Goal: Task Accomplishment & Management: Manage account settings

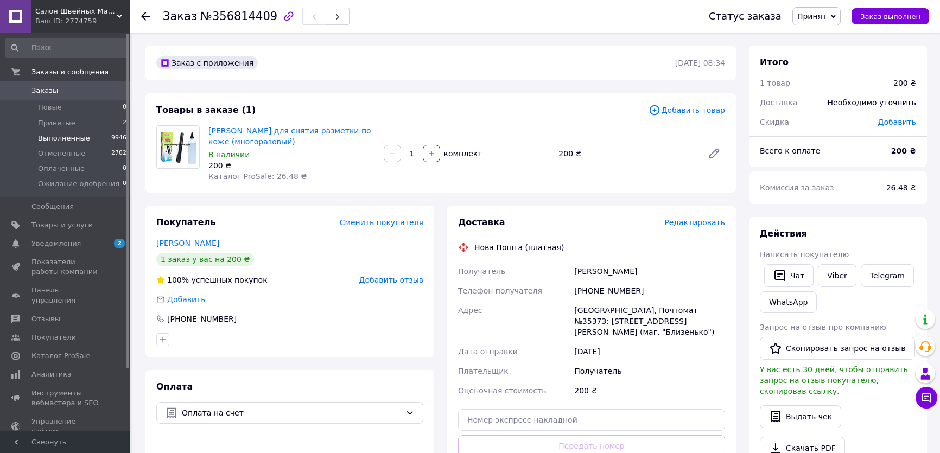
scroll to position [98, 0]
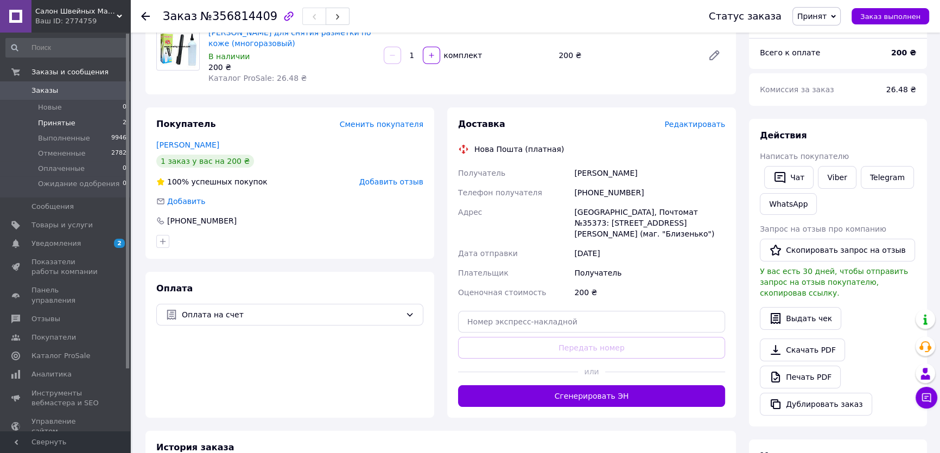
click at [65, 124] on span "Принятые" at bounding box center [56, 123] width 37 height 10
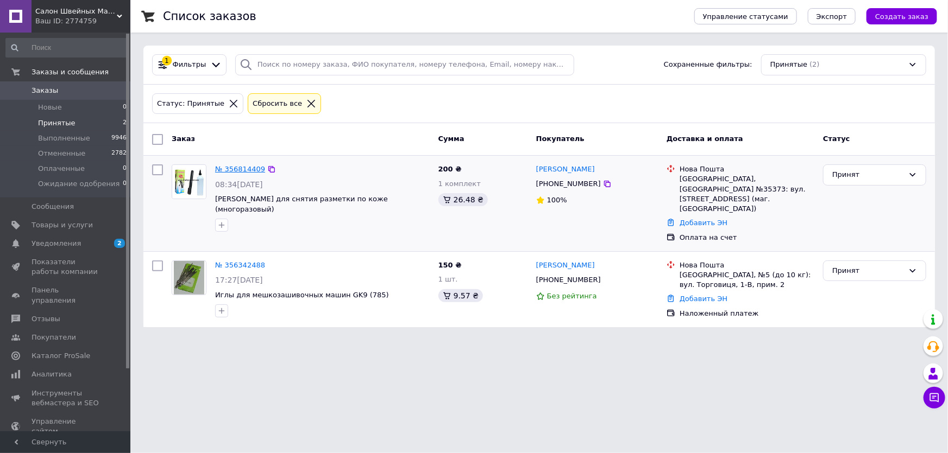
click at [236, 165] on link "№ 356814409" at bounding box center [240, 169] width 50 height 8
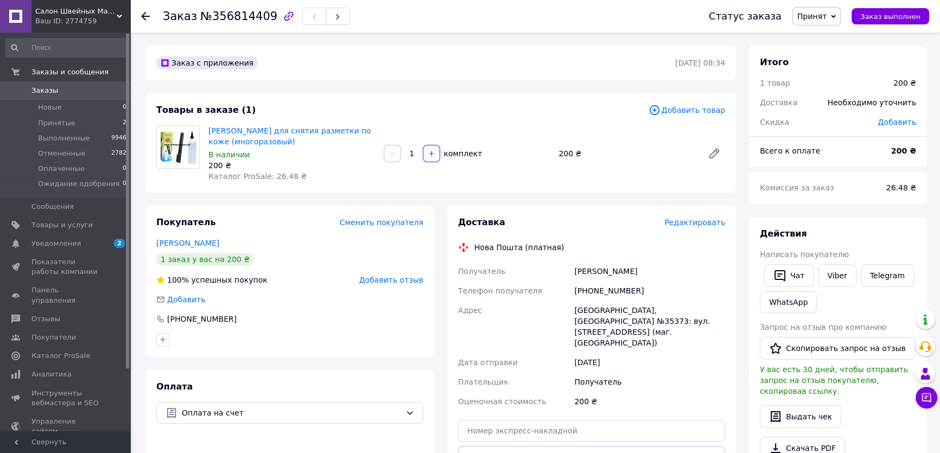
click at [837, 257] on div "Написать покупателю" at bounding box center [838, 254] width 156 height 11
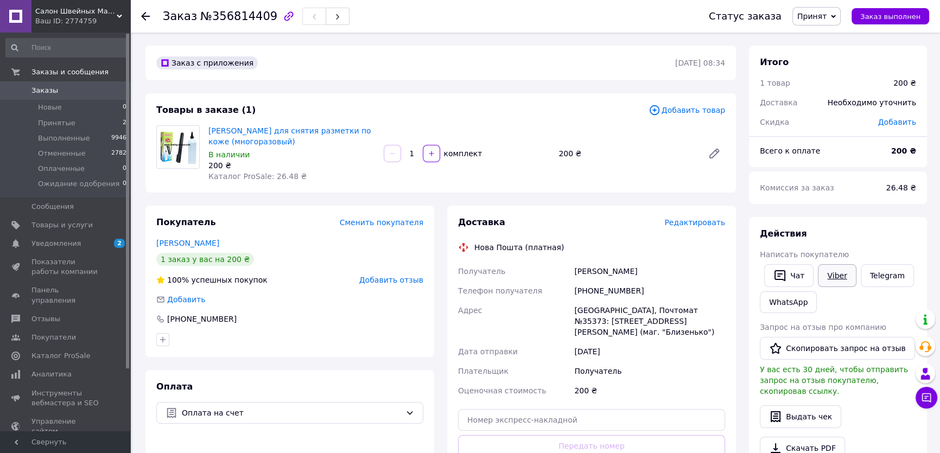
click at [834, 275] on link "Viber" at bounding box center [837, 275] width 38 height 23
drag, startPoint x: 820, startPoint y: 15, endPoint x: 830, endPoint y: 32, distance: 20.2
click at [820, 15] on span "Принят" at bounding box center [812, 16] width 29 height 9
click at [832, 36] on li "Выполнен" at bounding box center [839, 38] width 92 height 16
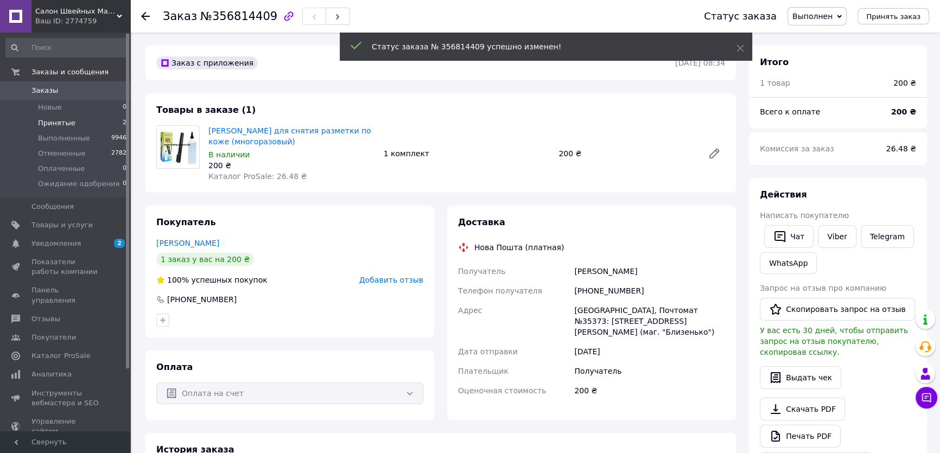
click at [75, 127] on li "Принятые 2" at bounding box center [66, 123] width 133 height 15
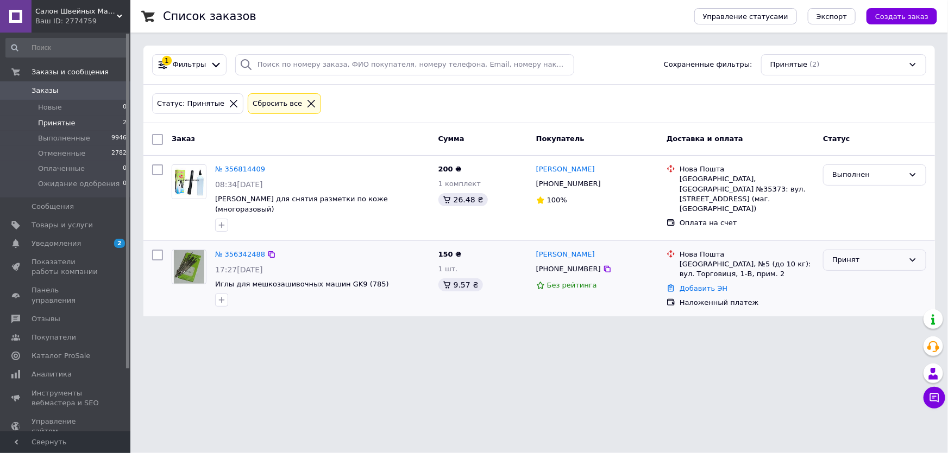
click at [851, 255] on div "Принят" at bounding box center [868, 260] width 72 height 11
click at [839, 294] on li "Отменен" at bounding box center [874, 303] width 102 height 20
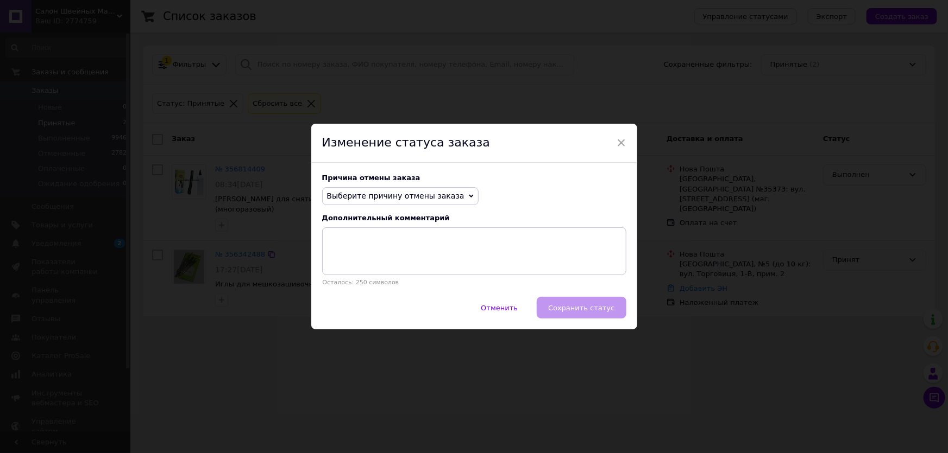
click at [438, 194] on span "Выберите причину отмены заказа" at bounding box center [395, 196] width 137 height 9
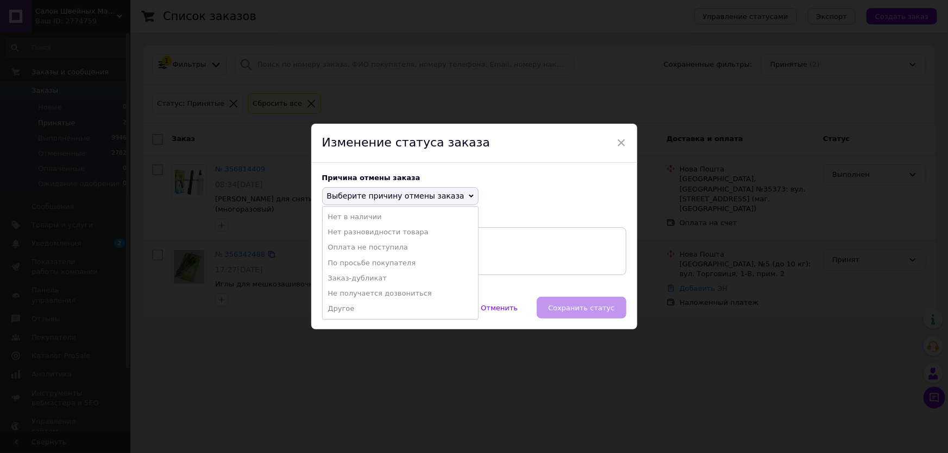
drag, startPoint x: 380, startPoint y: 263, endPoint x: 415, endPoint y: 272, distance: 36.3
click at [382, 263] on li "По просьбе покупателя" at bounding box center [400, 263] width 155 height 15
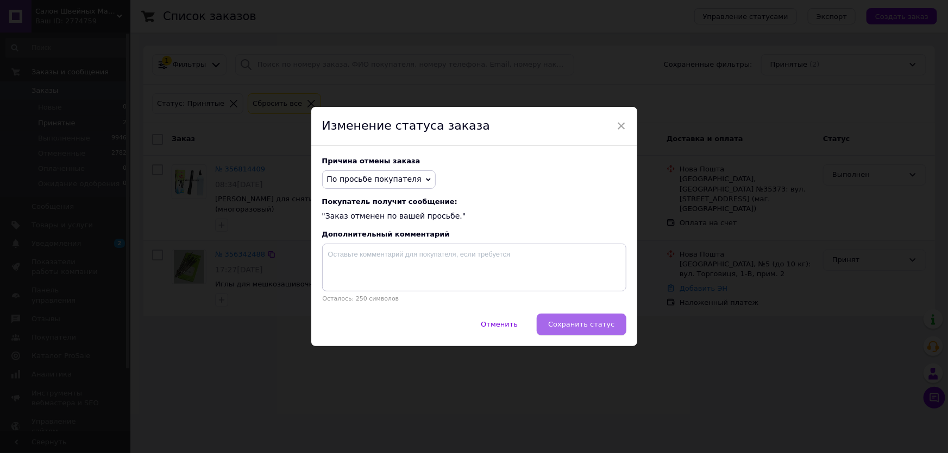
click at [577, 329] on span "Сохранить статус" at bounding box center [581, 324] width 66 height 8
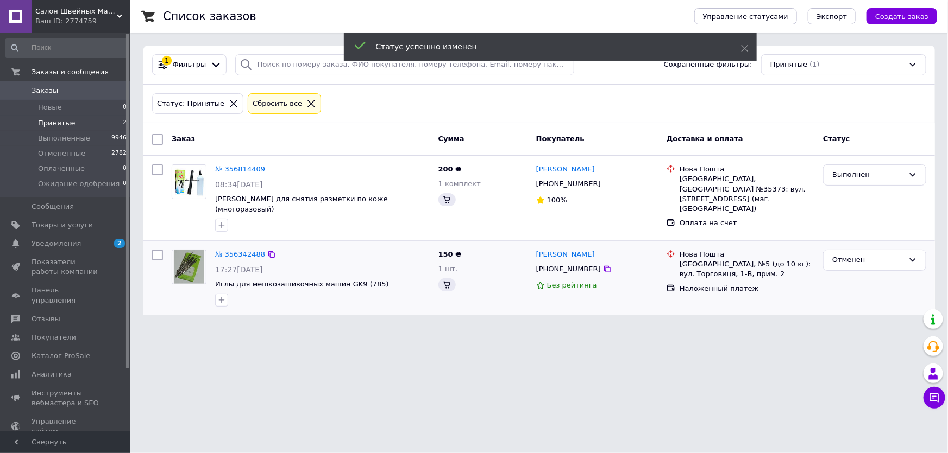
click at [35, 124] on li "Принятые 2" at bounding box center [66, 123] width 133 height 15
